Goal: Use online tool/utility: Utilize a website feature to perform a specific function

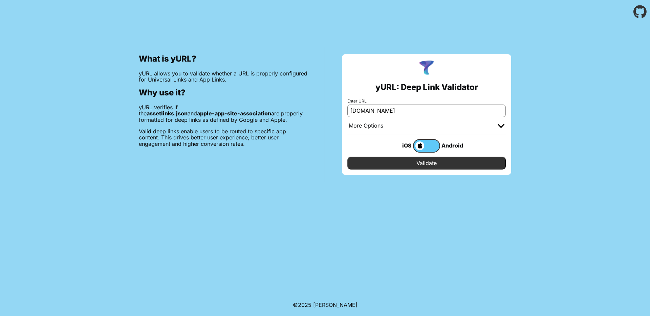
type input "[DOMAIN_NAME]"
click at [422, 168] on input "Validate" at bounding box center [426, 163] width 158 height 13
click at [421, 163] on input "Validate" at bounding box center [426, 163] width 158 height 13
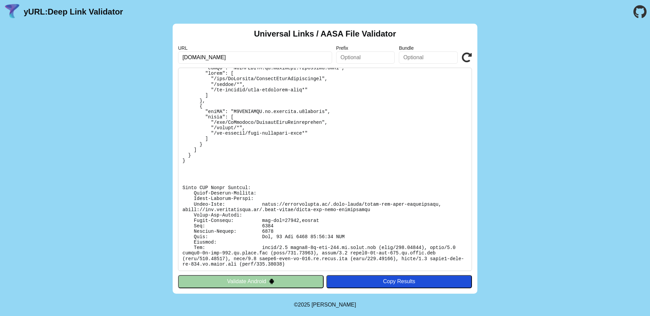
scroll to position [835, 0]
click at [260, 276] on button "Validate Android" at bounding box center [251, 281] width 146 height 13
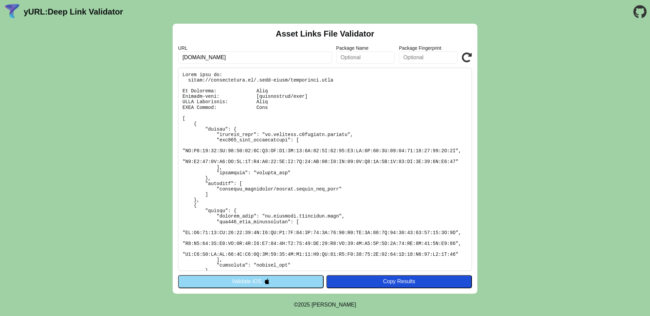
click at [269, 288] on button "Validate iOS" at bounding box center [251, 281] width 146 height 13
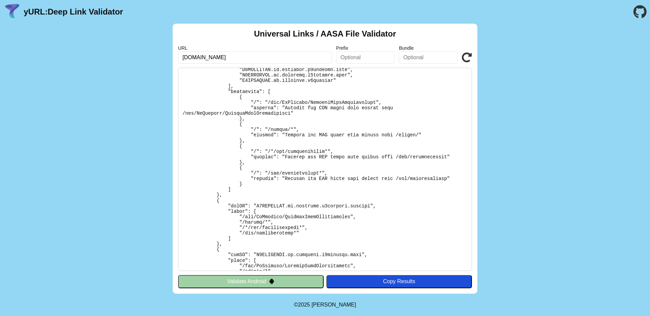
scroll to position [41, 0]
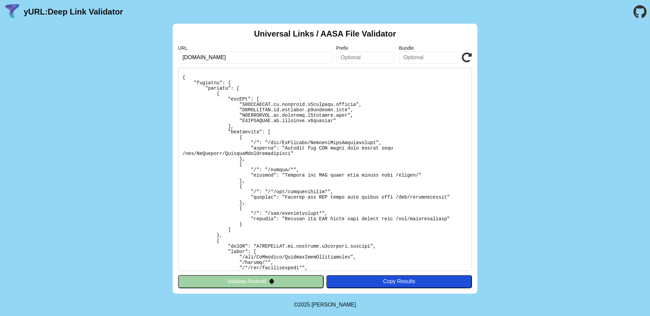
click at [248, 60] on input "[DOMAIN_NAME]" at bounding box center [255, 57] width 154 height 12
click at [130, 106] on div "Universal Links / AASA File Validator URL [DOMAIN_NAME] Prefix Bundle Validate …" at bounding box center [325, 159] width 650 height 270
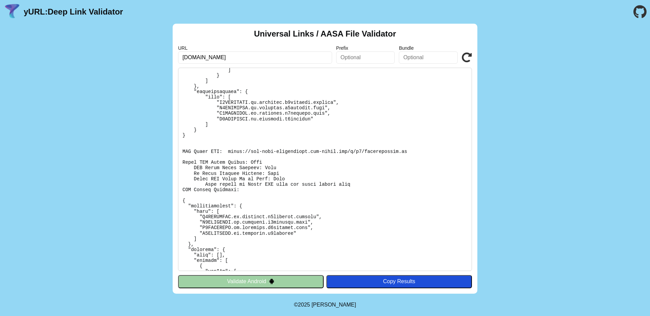
scroll to position [0, 0]
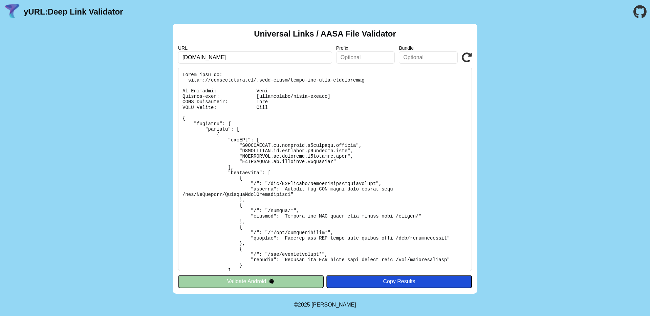
drag, startPoint x: 247, startPoint y: 139, endPoint x: 251, endPoint y: 163, distance: 25.1
click at [251, 163] on pre at bounding box center [325, 170] width 294 height 204
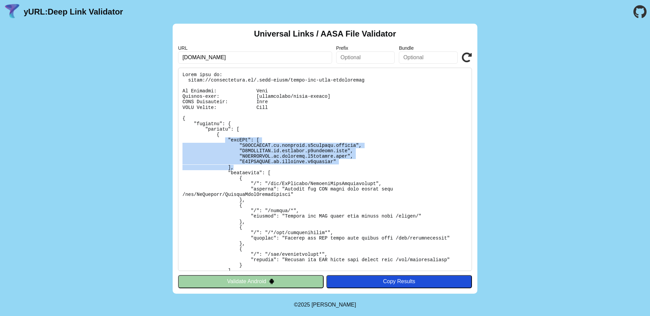
drag, startPoint x: 251, startPoint y: 165, endPoint x: 224, endPoint y: 143, distance: 34.6
click at [224, 143] on pre at bounding box center [325, 170] width 294 height 204
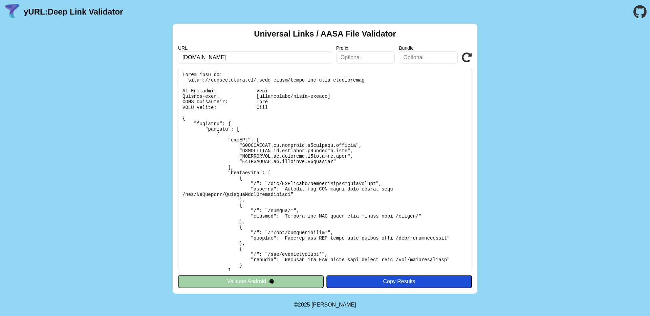
click at [225, 143] on pre at bounding box center [325, 170] width 294 height 204
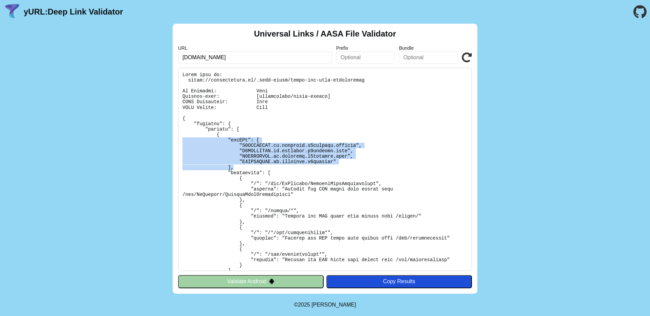
drag, startPoint x: 238, startPoint y: 169, endPoint x: 174, endPoint y: 139, distance: 70.6
click at [174, 139] on div "Universal Links / AASA File Validator URL [DOMAIN_NAME] Prefix Bundle Validate …" at bounding box center [325, 159] width 305 height 270
click at [195, 142] on pre at bounding box center [325, 170] width 294 height 204
drag, startPoint x: 185, startPoint y: 140, endPoint x: 254, endPoint y: 164, distance: 73.5
click at [254, 164] on pre at bounding box center [325, 170] width 294 height 204
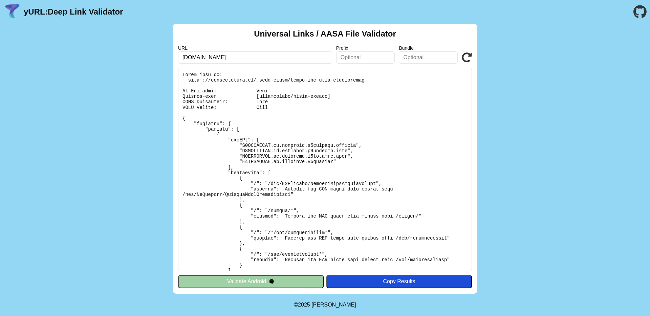
click at [246, 167] on pre at bounding box center [325, 170] width 294 height 204
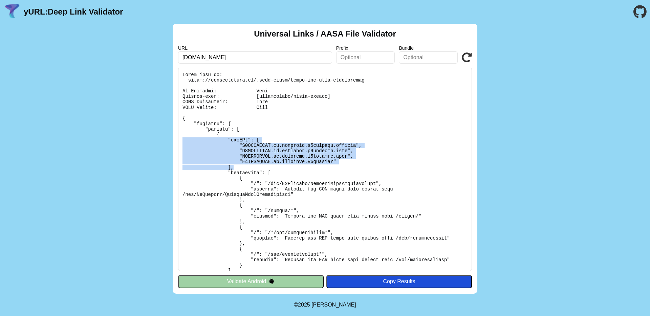
drag, startPoint x: 241, startPoint y: 168, endPoint x: 185, endPoint y: 143, distance: 62.1
click at [180, 142] on pre at bounding box center [325, 170] width 294 height 204
click at [186, 143] on pre at bounding box center [325, 170] width 294 height 204
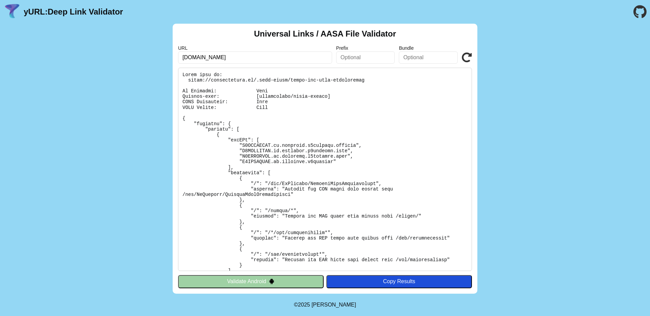
drag, startPoint x: 184, startPoint y: 140, endPoint x: 239, endPoint y: 158, distance: 58.4
click at [239, 155] on pre at bounding box center [325, 170] width 294 height 204
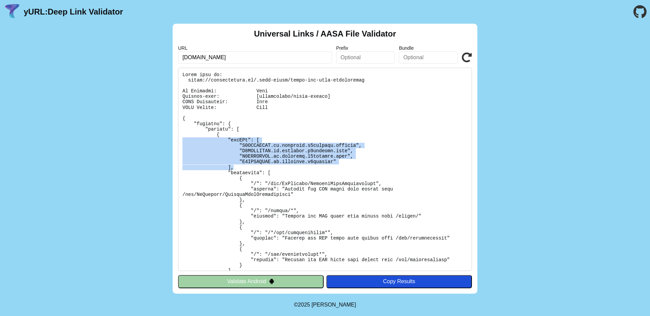
drag, startPoint x: 238, startPoint y: 167, endPoint x: 183, endPoint y: 141, distance: 60.6
click at [183, 141] on pre at bounding box center [325, 170] width 294 height 204
drag, startPoint x: 183, startPoint y: 141, endPoint x: 238, endPoint y: 166, distance: 59.9
click at [238, 166] on pre at bounding box center [325, 170] width 294 height 204
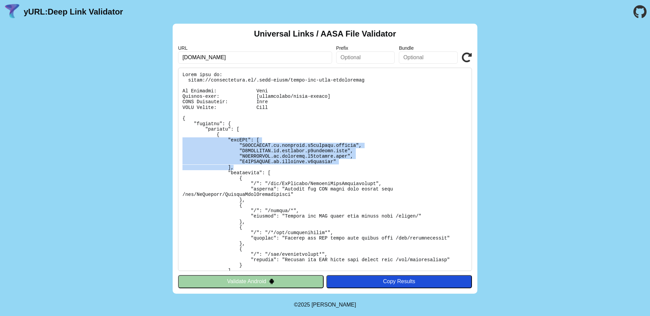
click at [237, 166] on pre at bounding box center [325, 170] width 294 height 204
drag, startPoint x: 238, startPoint y: 167, endPoint x: 183, endPoint y: 141, distance: 60.7
click at [183, 141] on pre at bounding box center [325, 170] width 294 height 204
drag, startPoint x: 183, startPoint y: 141, endPoint x: 234, endPoint y: 168, distance: 57.9
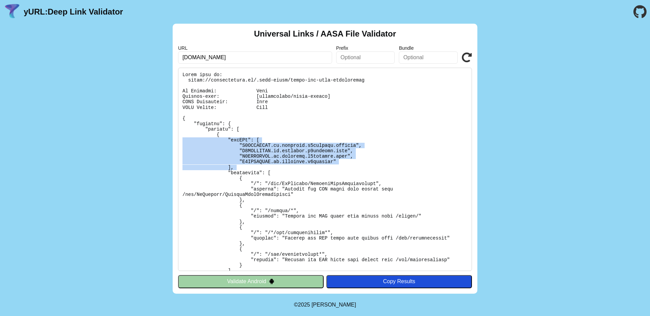
click at [234, 168] on pre at bounding box center [325, 170] width 294 height 204
drag, startPoint x: 235, startPoint y: 168, endPoint x: 169, endPoint y: 140, distance: 71.9
click at [169, 140] on div "Universal Links / AASA File Validator URL [DOMAIN_NAME] Prefix Bundle Validate …" at bounding box center [325, 159] width 650 height 270
click at [199, 145] on pre at bounding box center [325, 170] width 294 height 204
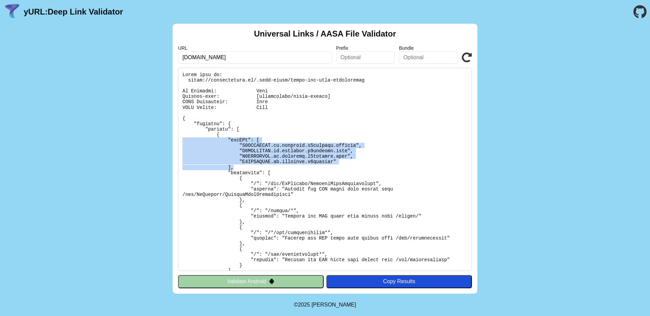
drag, startPoint x: 184, startPoint y: 141, endPoint x: 247, endPoint y: 167, distance: 68.8
click at [247, 167] on pre at bounding box center [325, 170] width 294 height 204
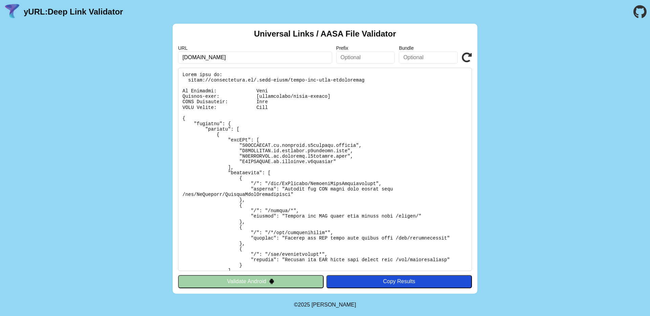
click at [226, 167] on pre at bounding box center [325, 170] width 294 height 204
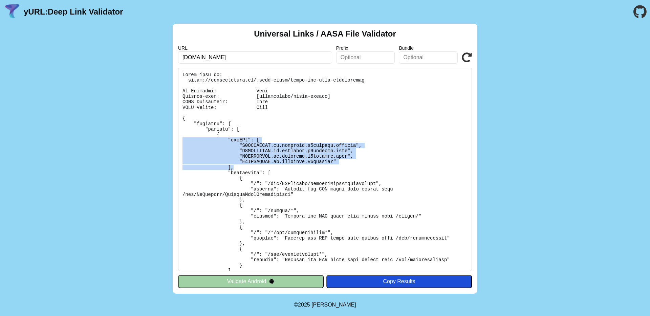
drag, startPoint x: 234, startPoint y: 167, endPoint x: 183, endPoint y: 142, distance: 56.6
click at [183, 142] on pre at bounding box center [325, 170] width 294 height 204
click at [184, 142] on pre at bounding box center [325, 170] width 294 height 204
drag, startPoint x: 183, startPoint y: 141, endPoint x: 249, endPoint y: 168, distance: 70.9
click at [249, 168] on pre at bounding box center [325, 170] width 294 height 204
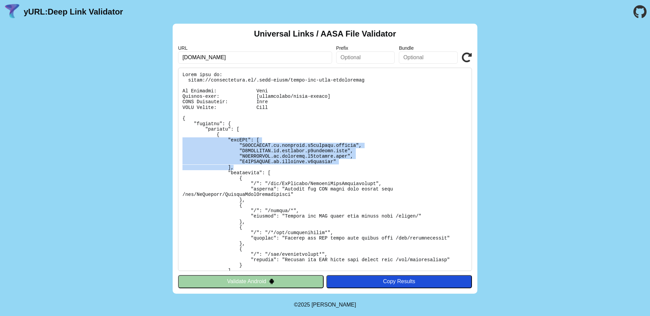
click at [249, 168] on pre at bounding box center [325, 170] width 294 height 204
